Goal: Task Accomplishment & Management: Use online tool/utility

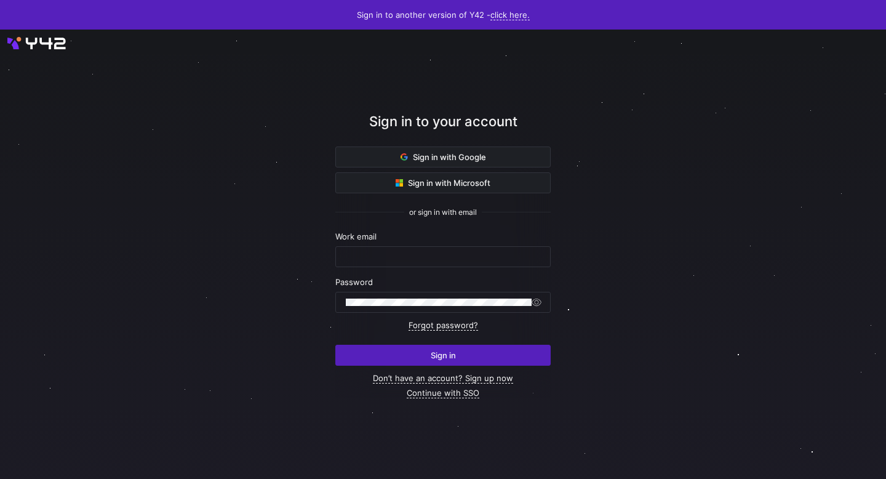
type input "till@oatsome.de"
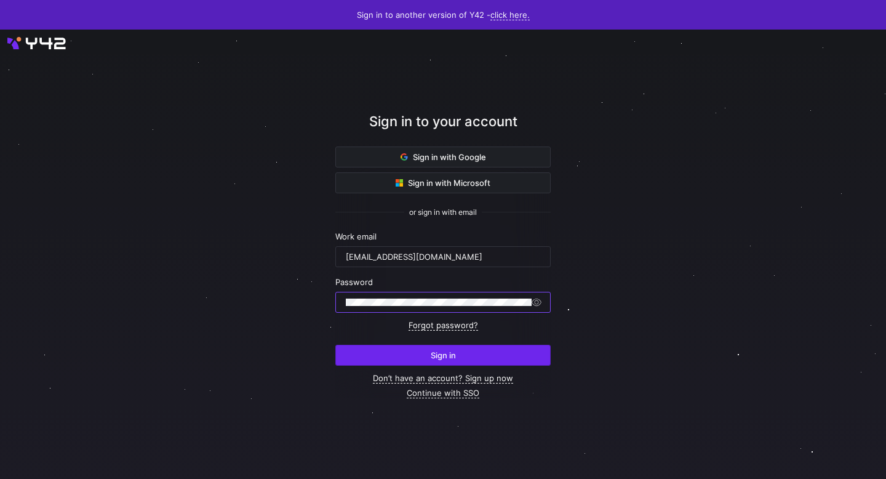
click at [444, 350] on span "Sign in" at bounding box center [443, 355] width 25 height 10
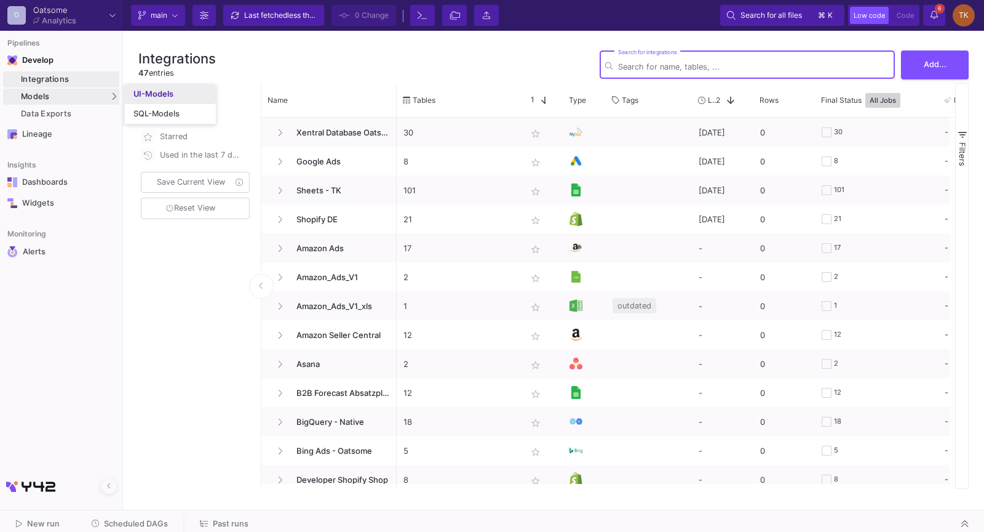
click at [148, 90] on div "UI-Models" at bounding box center [154, 94] width 40 height 10
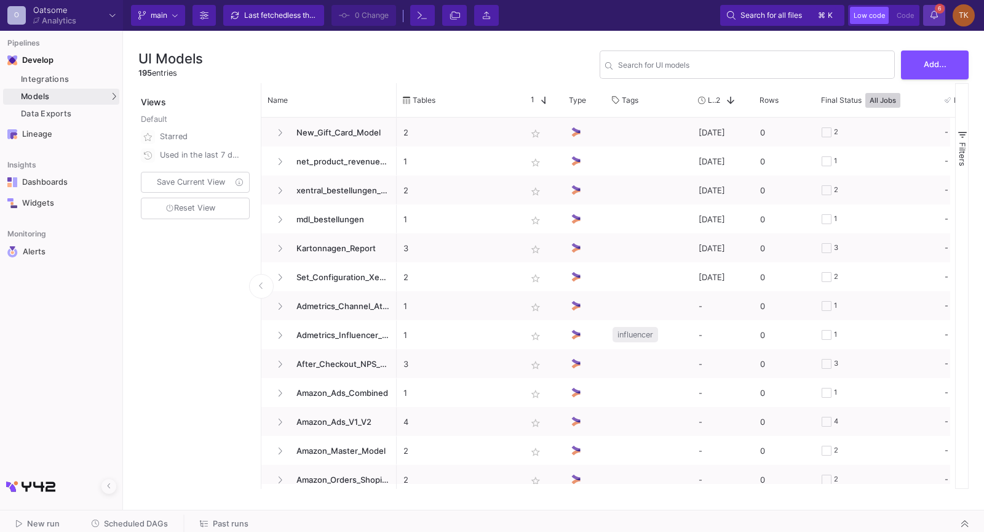
click at [941, 15] on button "6 6 Notifications" at bounding box center [935, 15] width 22 height 21
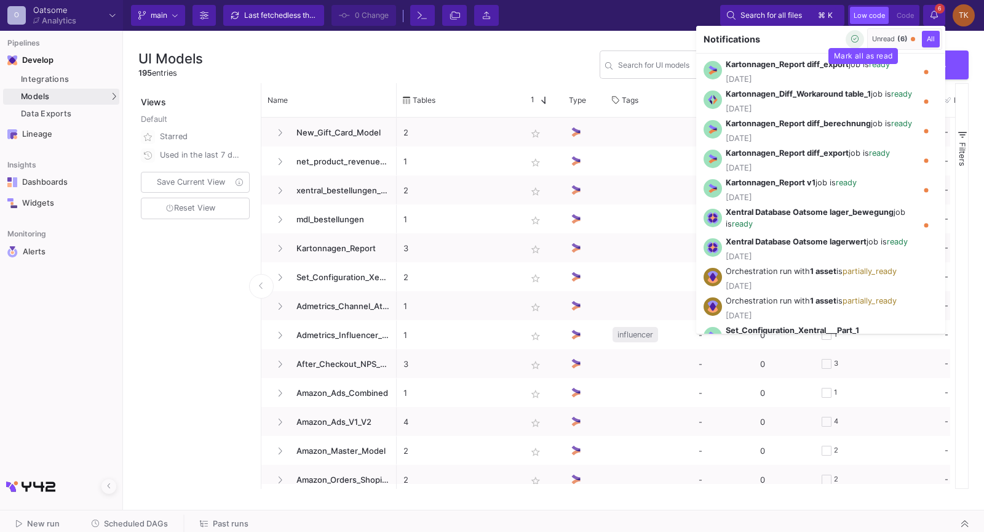
click at [854, 39] on icon "button" at bounding box center [856, 39] width 8 height 8
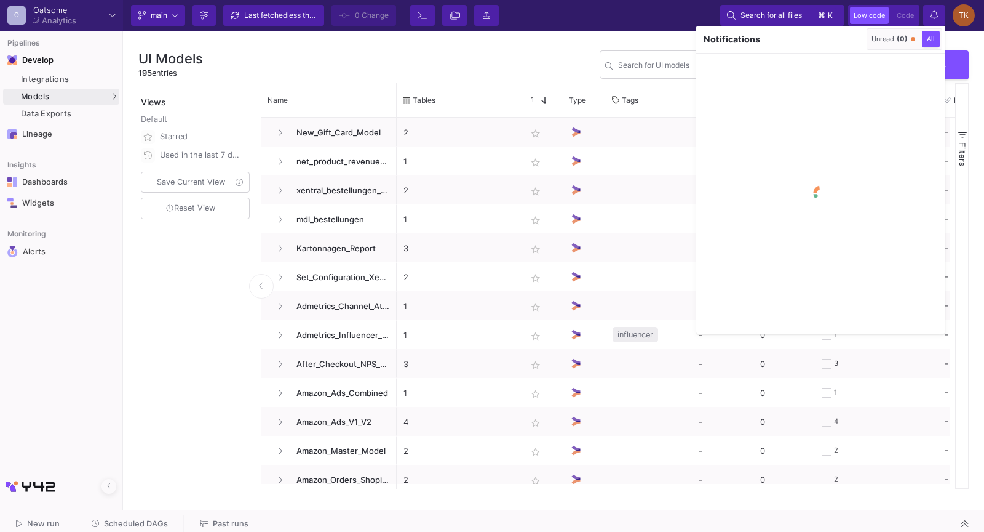
click at [442, 36] on div at bounding box center [492, 266] width 984 height 532
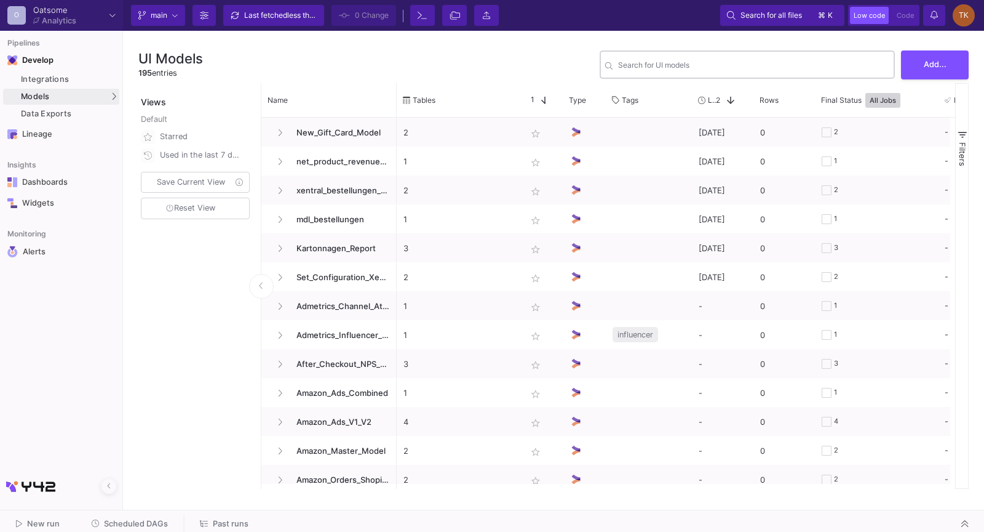
click at [672, 67] on input "Search for UI models" at bounding box center [753, 66] width 271 height 9
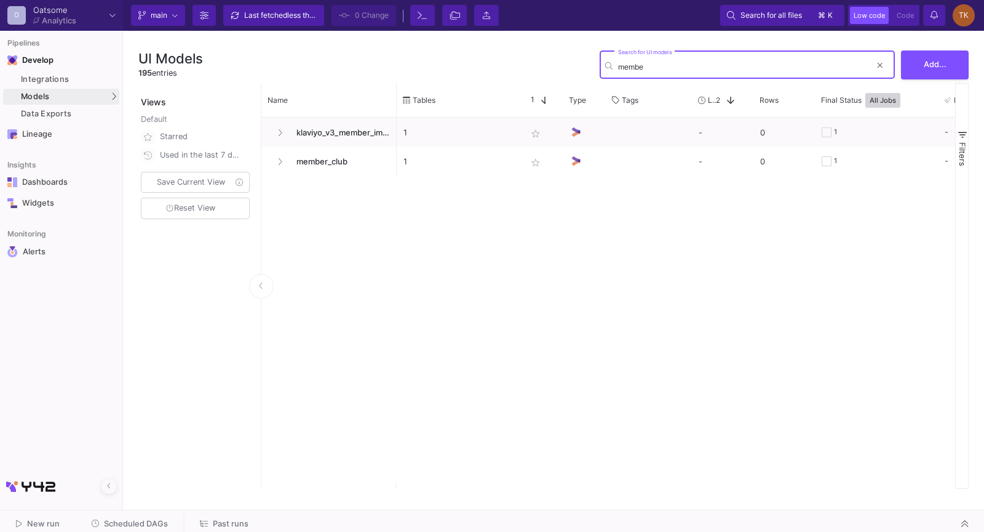
type input "member"
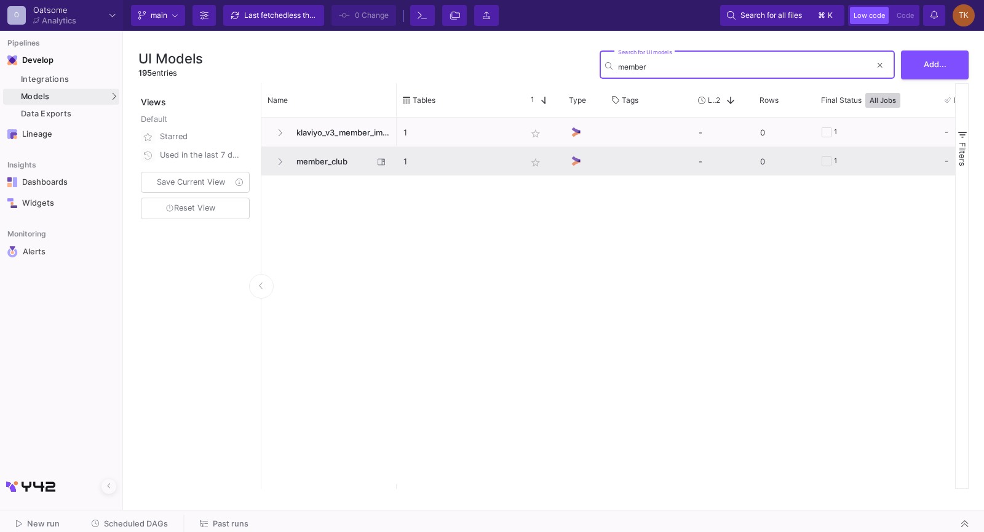
click at [311, 149] on span "member_club" at bounding box center [331, 161] width 84 height 29
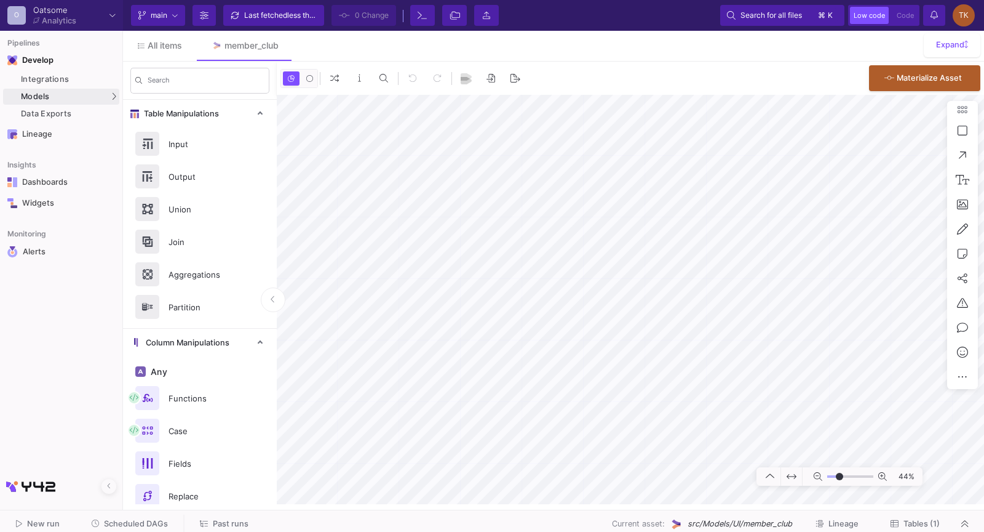
type input "-8"
click at [903, 84] on button "Materialize Asset" at bounding box center [924, 77] width 111 height 26
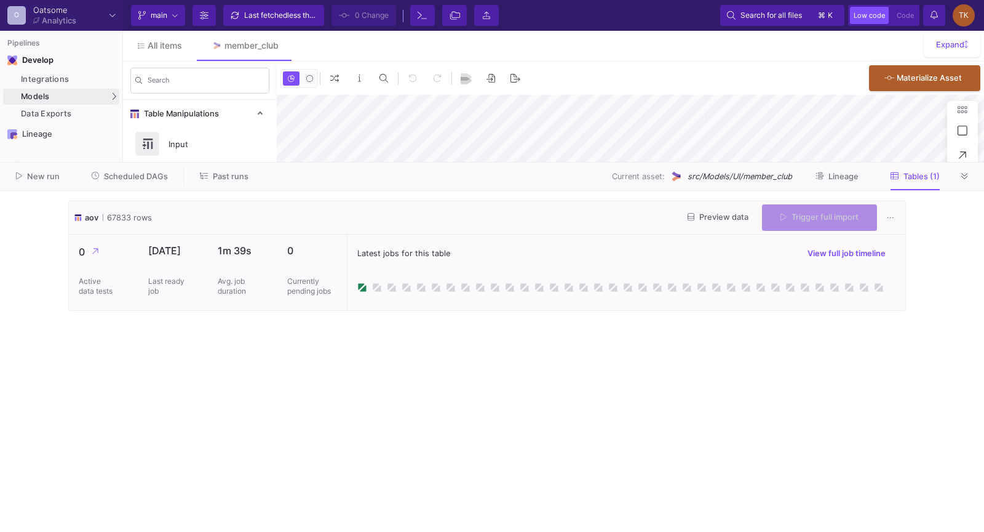
click at [818, 215] on span "Trigger full import" at bounding box center [820, 216] width 78 height 9
click at [818, 215] on div "Trigger full import" at bounding box center [819, 217] width 115 height 26
click at [965, 176] on icon at bounding box center [965, 176] width 7 height 6
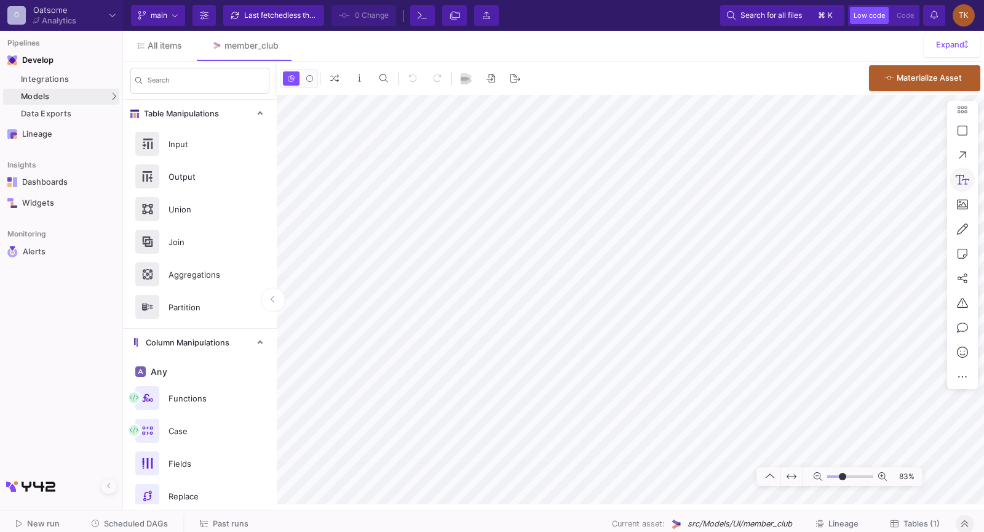
type input "-7"
click at [936, 10] on span "1" at bounding box center [940, 9] width 10 height 10
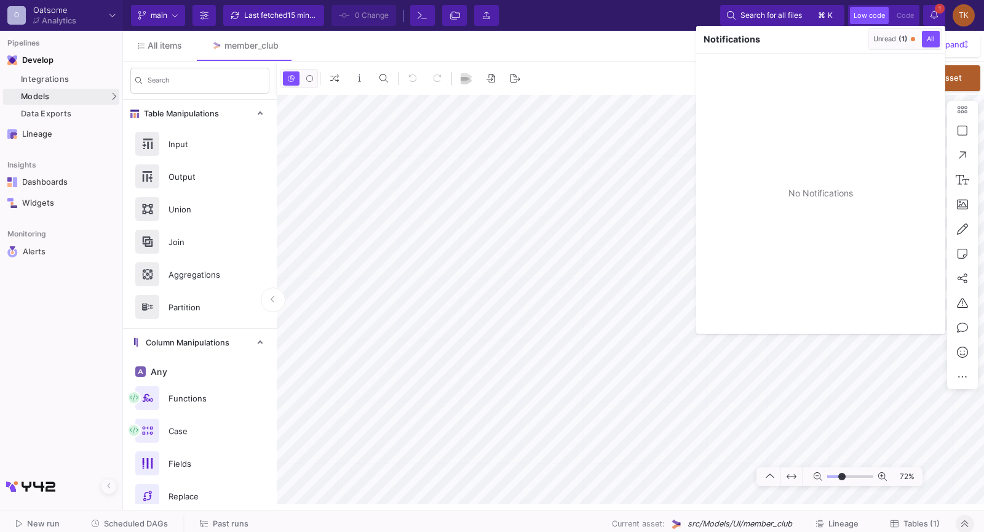
click at [614, 66] on div at bounding box center [492, 266] width 984 height 532
